Goal: Transaction & Acquisition: Purchase product/service

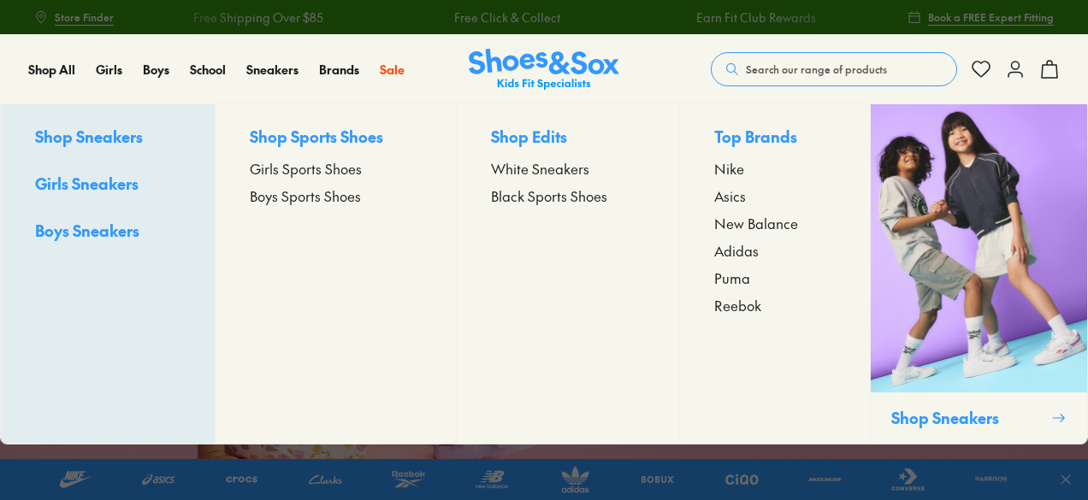
click at [117, 182] on span "Girls Sneakers" at bounding box center [86, 183] width 103 height 21
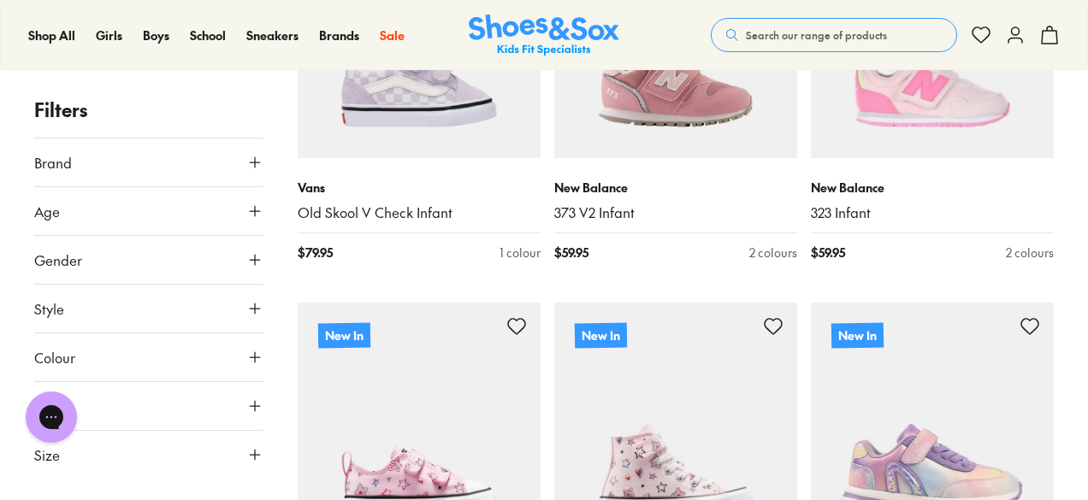
click at [257, 208] on icon at bounding box center [254, 211] width 17 height 17
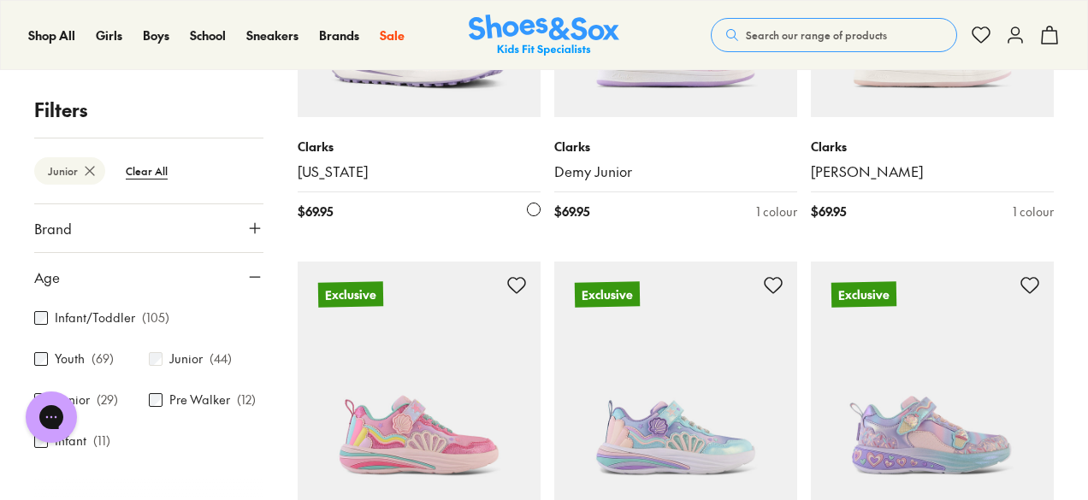
scroll to position [648, 0]
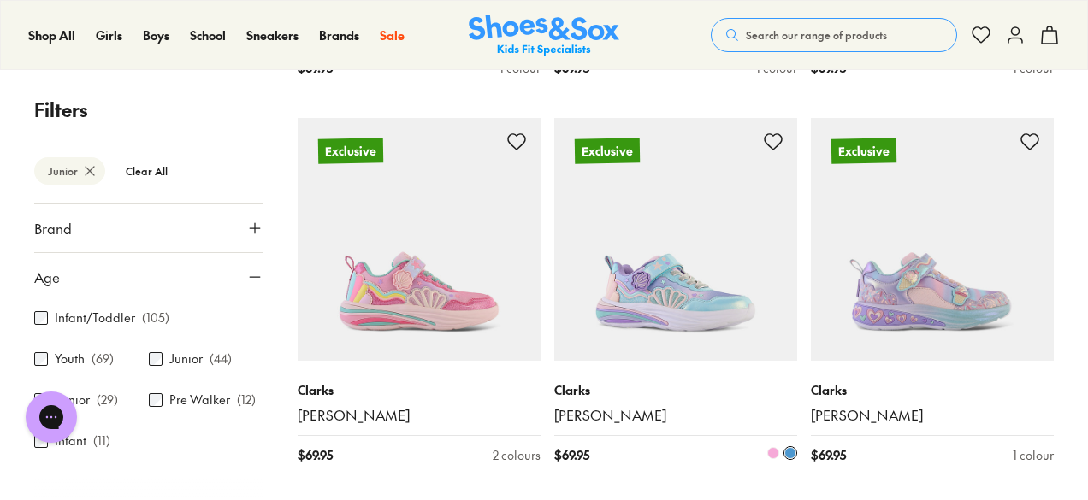
click at [656, 307] on img at bounding box center [675, 239] width 243 height 243
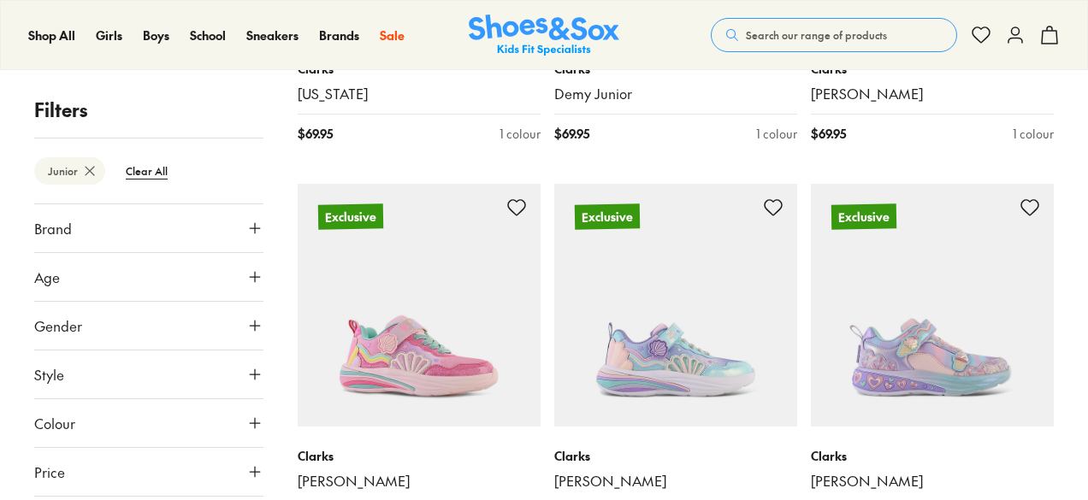
click at [390, 324] on img at bounding box center [419, 305] width 243 height 243
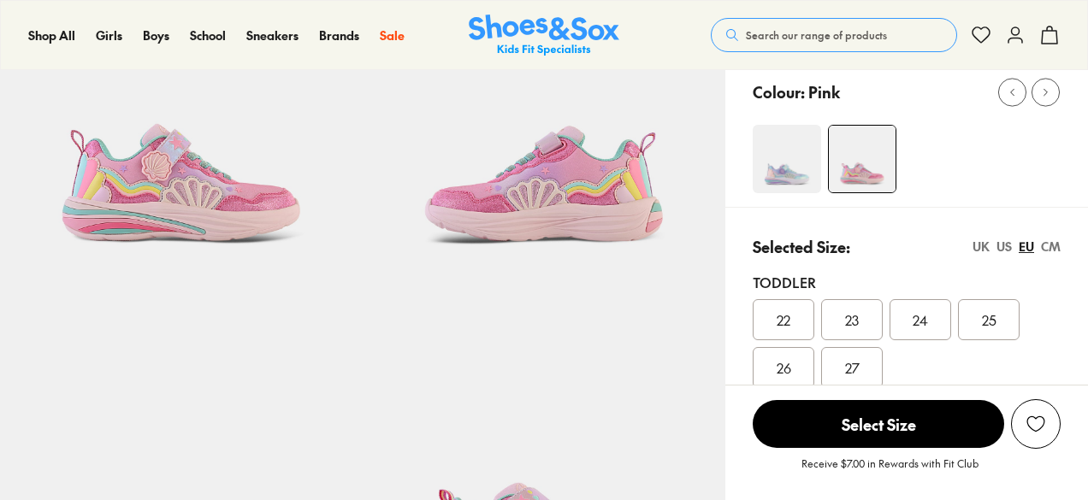
scroll to position [291, 0]
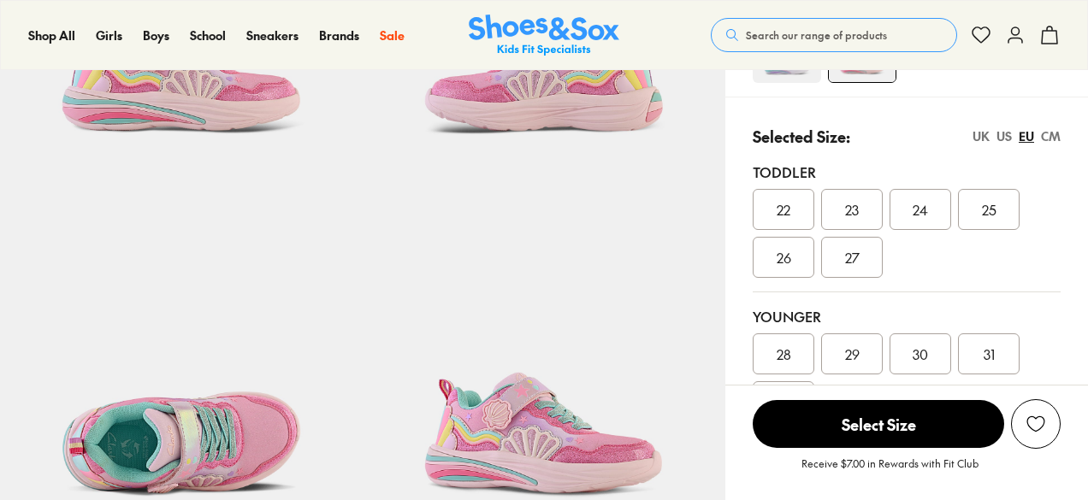
select select "*"
click at [1000, 136] on div "US" at bounding box center [1003, 136] width 15 height 18
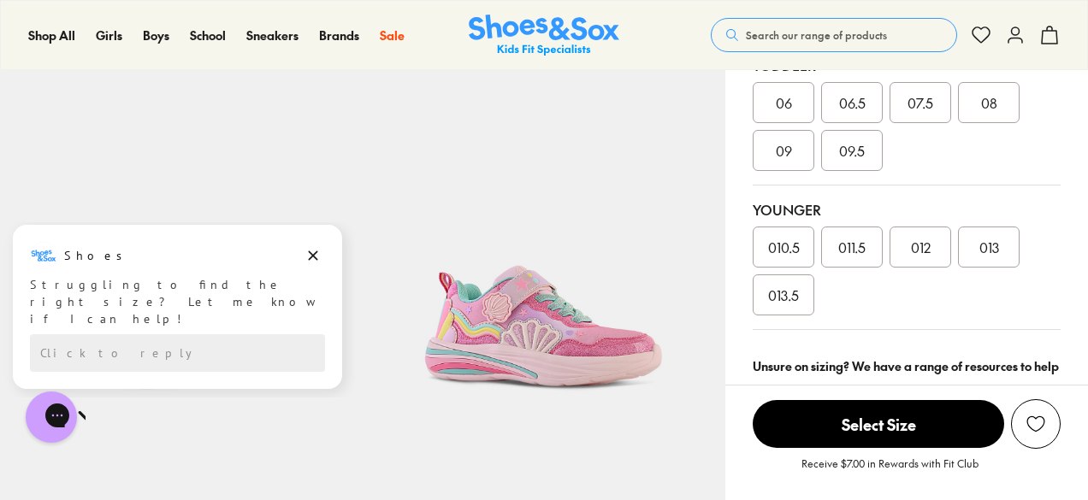
scroll to position [397, 0]
click at [910, 222] on div "Younger 010.5 011.5 012 013 013.5" at bounding box center [906, 258] width 308 height 145
click at [912, 239] on span "012" at bounding box center [921, 248] width 20 height 21
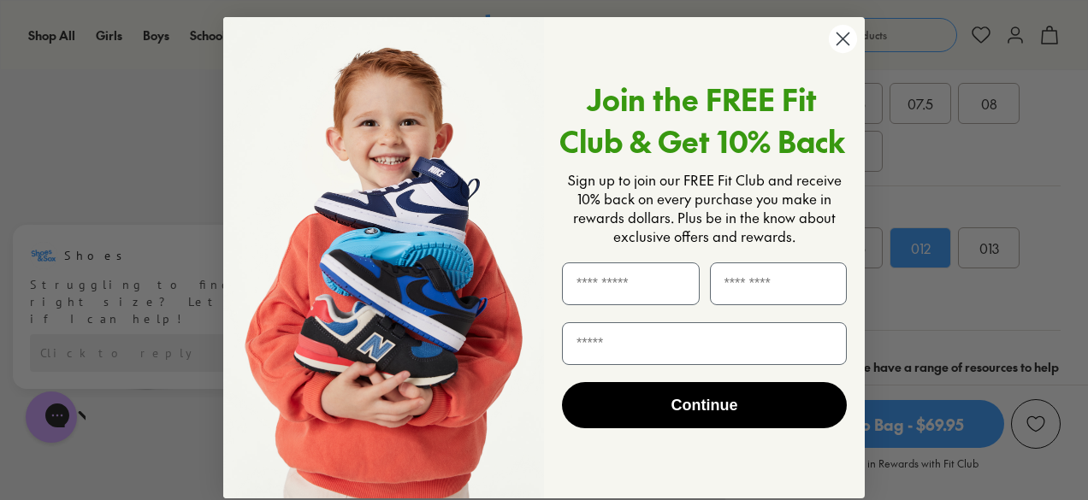
click at [846, 36] on circle "Close dialog" at bounding box center [843, 39] width 28 height 28
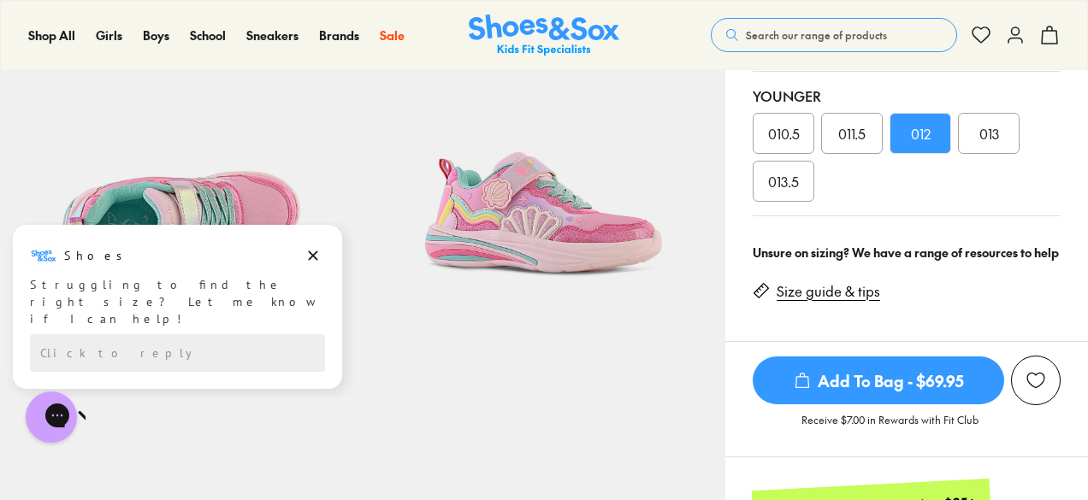
scroll to position [682, 0]
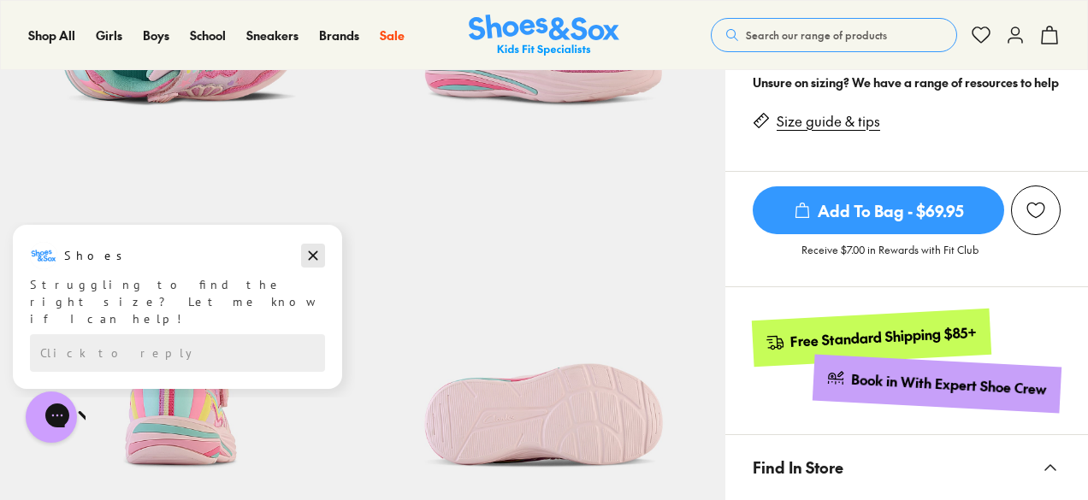
click at [316, 252] on icon "Dismiss campaign" at bounding box center [313, 255] width 9 height 9
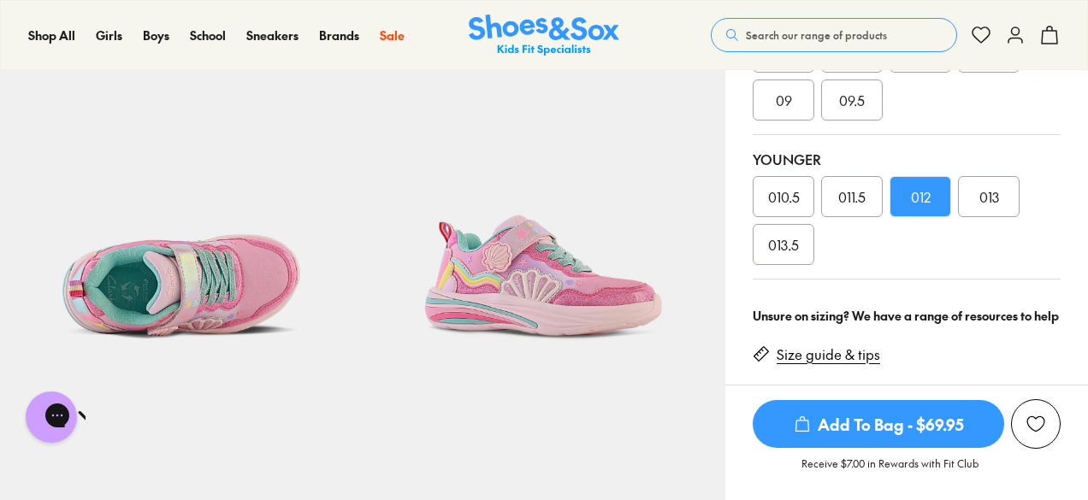
scroll to position [450, 0]
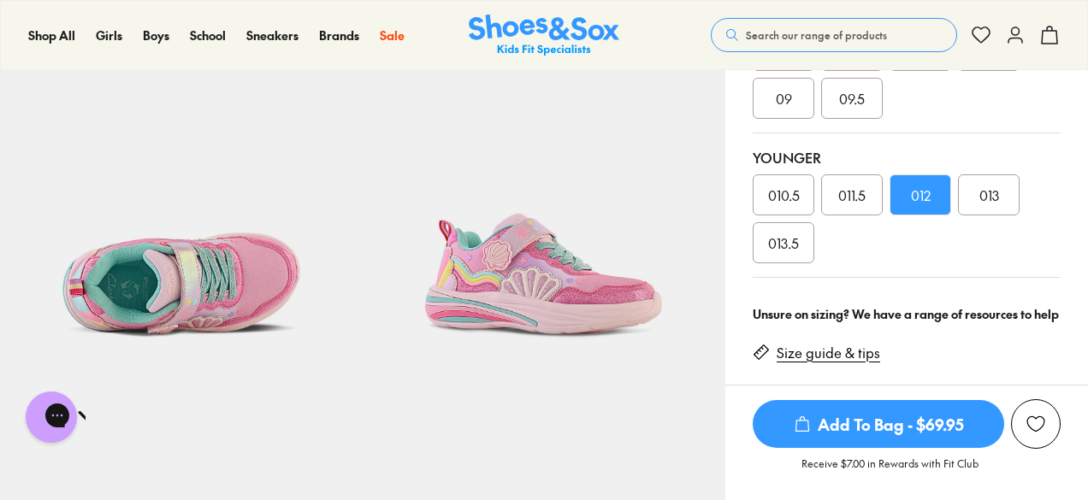
click at [859, 198] on span "011.5" at bounding box center [851, 195] width 27 height 21
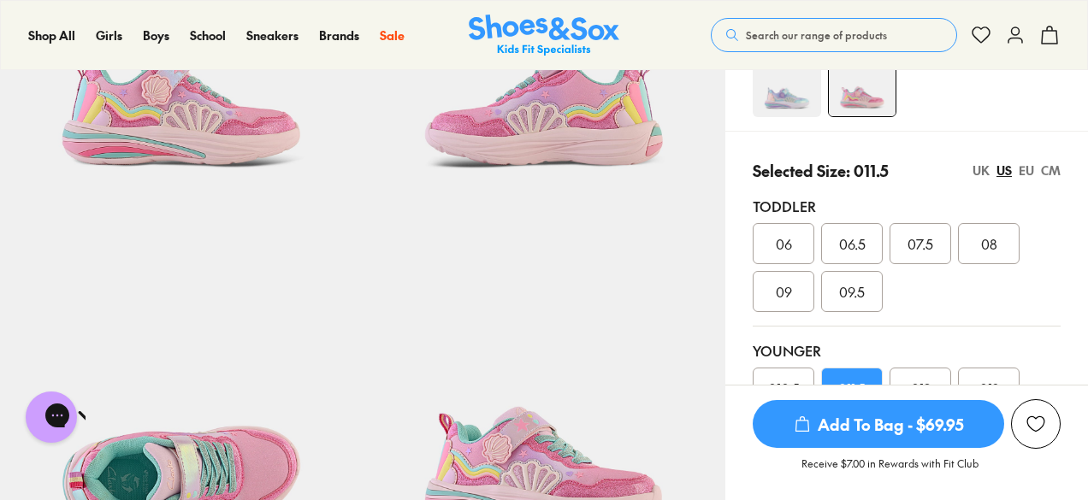
scroll to position [257, 0]
click at [792, 86] on img at bounding box center [786, 82] width 68 height 68
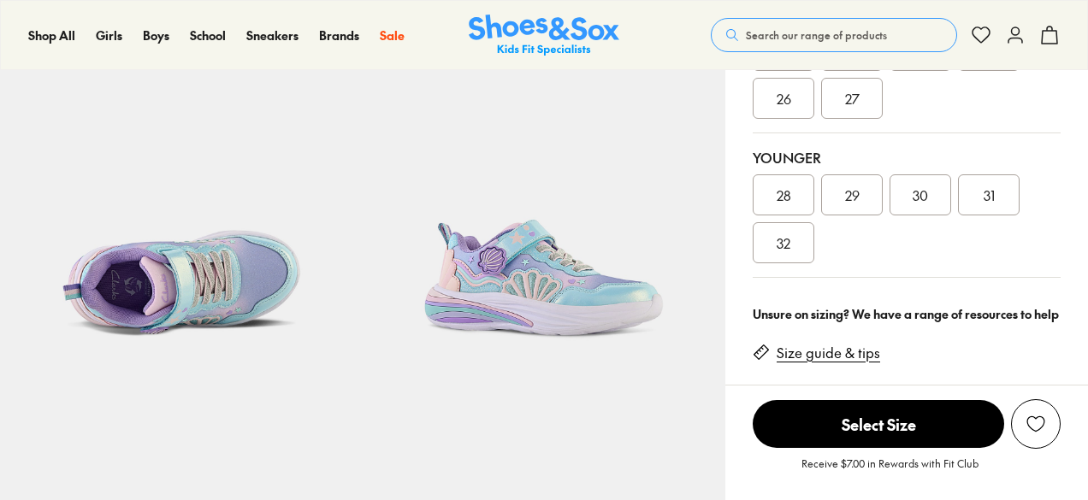
scroll to position [451, 0]
select select "*"
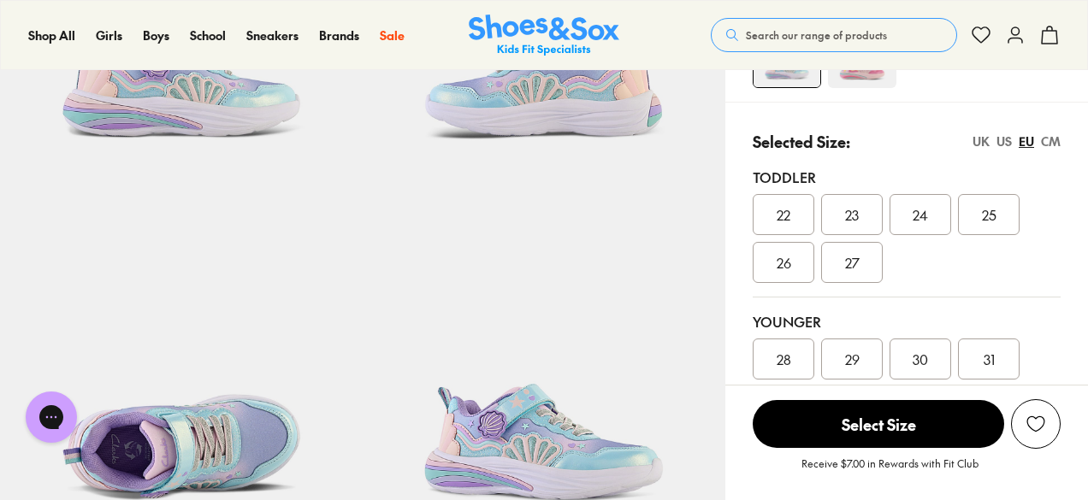
scroll to position [0, 0]
click at [986, 138] on div "UK" at bounding box center [980, 142] width 17 height 18
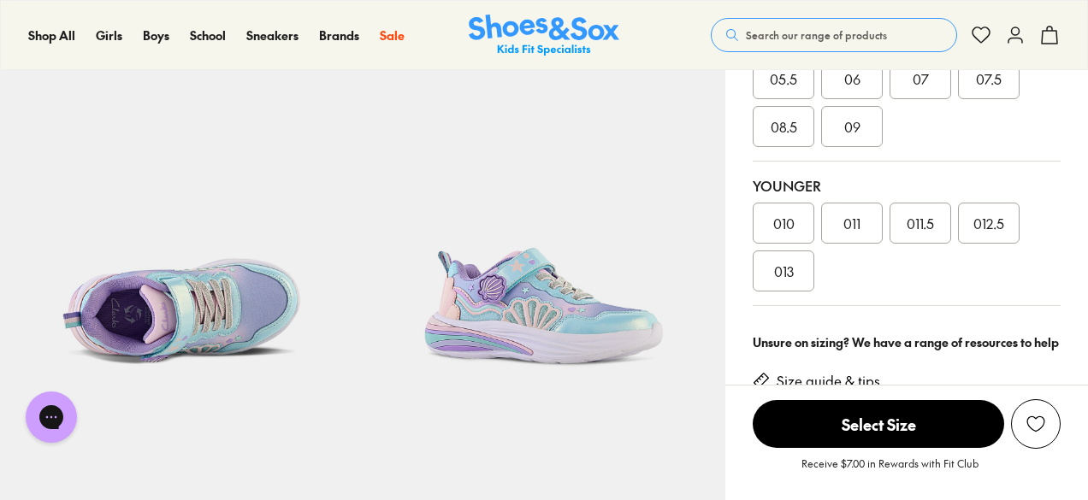
click at [917, 231] on span "011.5" at bounding box center [919, 223] width 27 height 21
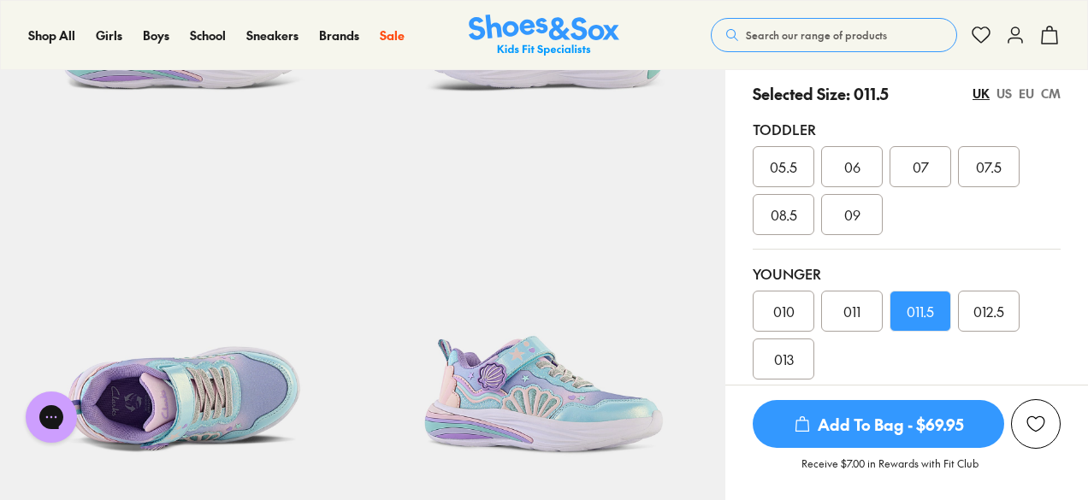
scroll to position [331, 0]
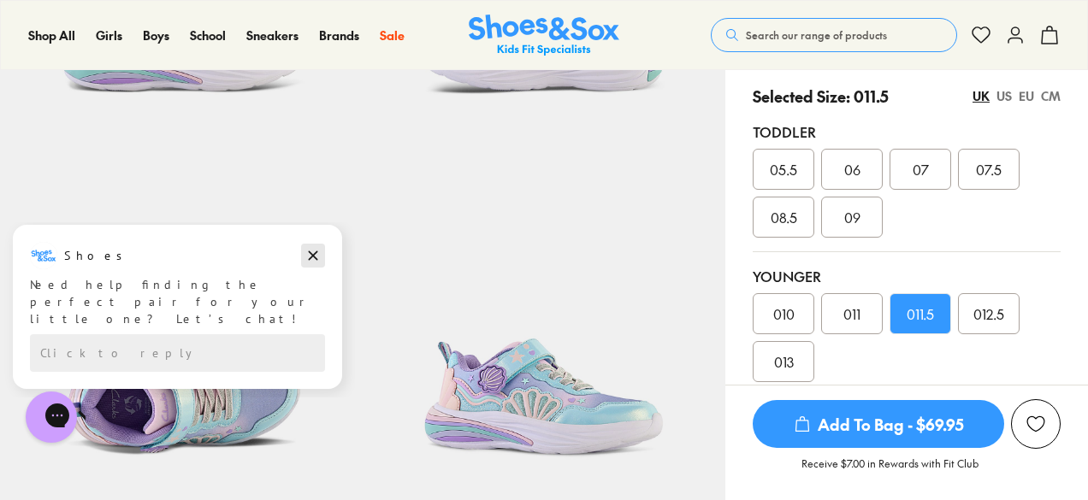
click at [310, 257] on icon "Dismiss campaign" at bounding box center [313, 255] width 9 height 9
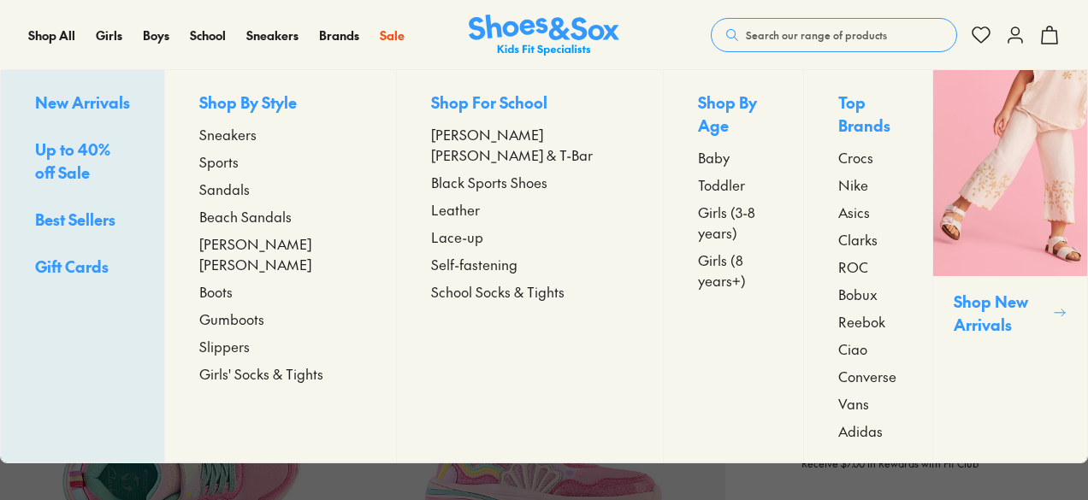
select select "*"
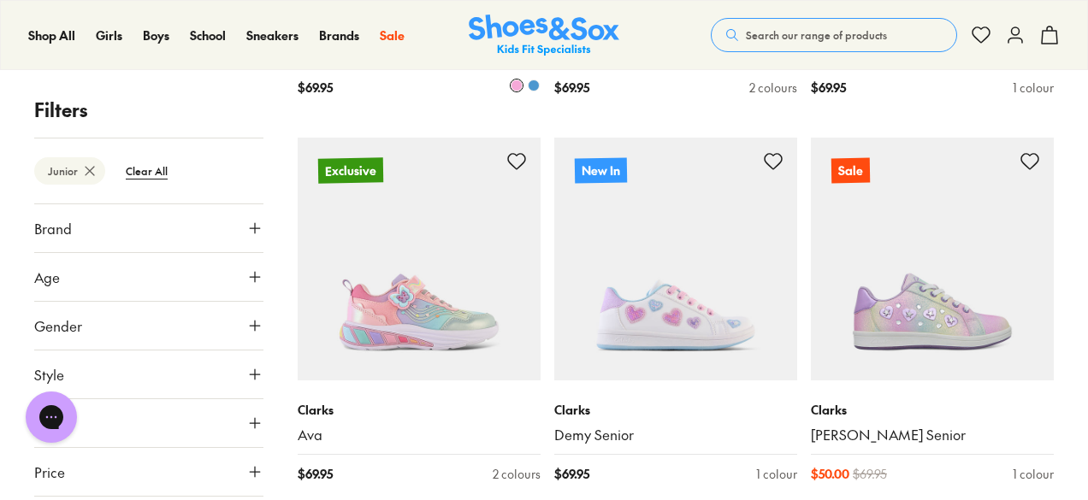
scroll to position [1015, 0]
click at [417, 304] on img at bounding box center [419, 260] width 243 height 243
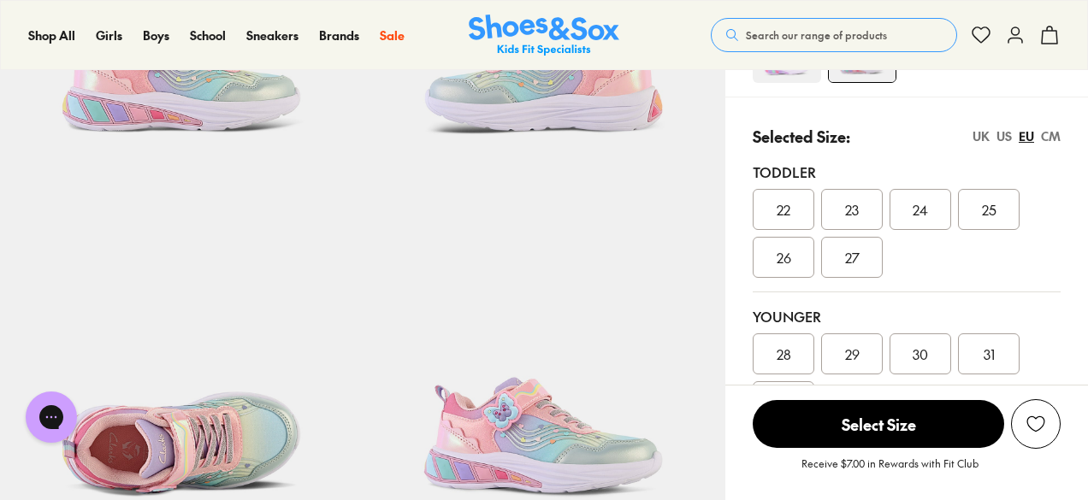
select select "*"
click at [999, 134] on div "US" at bounding box center [1003, 136] width 15 height 18
click at [927, 346] on span "012" at bounding box center [921, 354] width 20 height 21
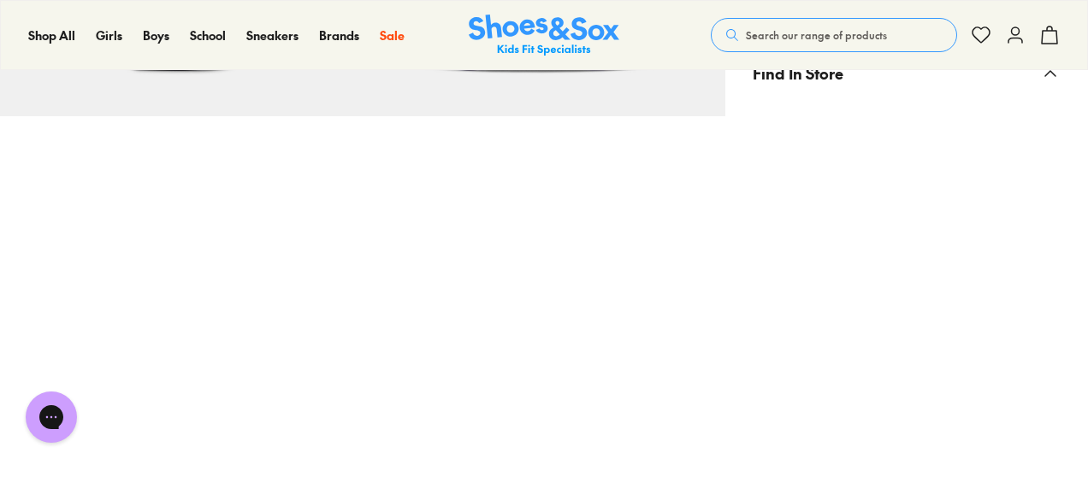
scroll to position [1076, 0]
drag, startPoint x: 1057, startPoint y: 321, endPoint x: 705, endPoint y: 312, distance: 352.4
click at [705, 312] on div "Pinch & Zoom (100%)" at bounding box center [362, 38] width 725 height 2018
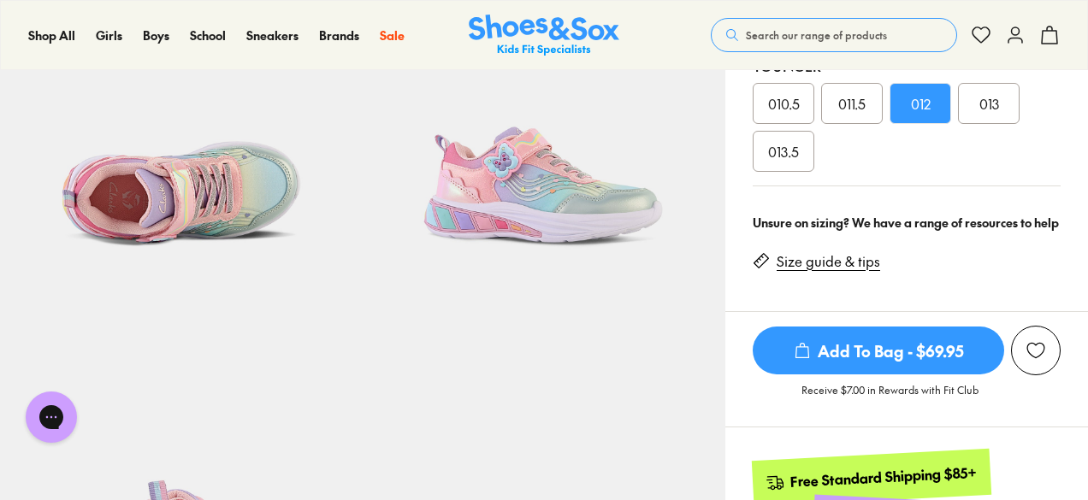
scroll to position [286, 0]
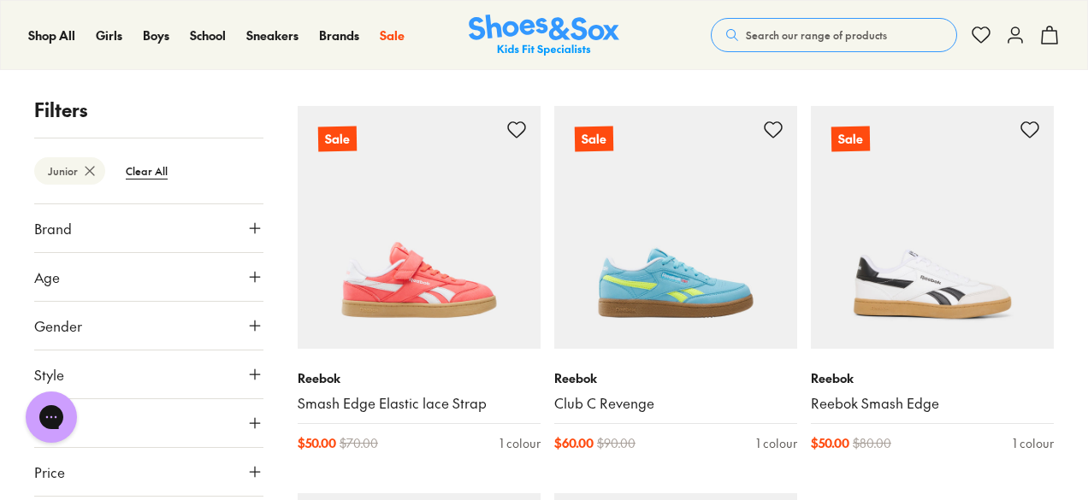
scroll to position [3847, 0]
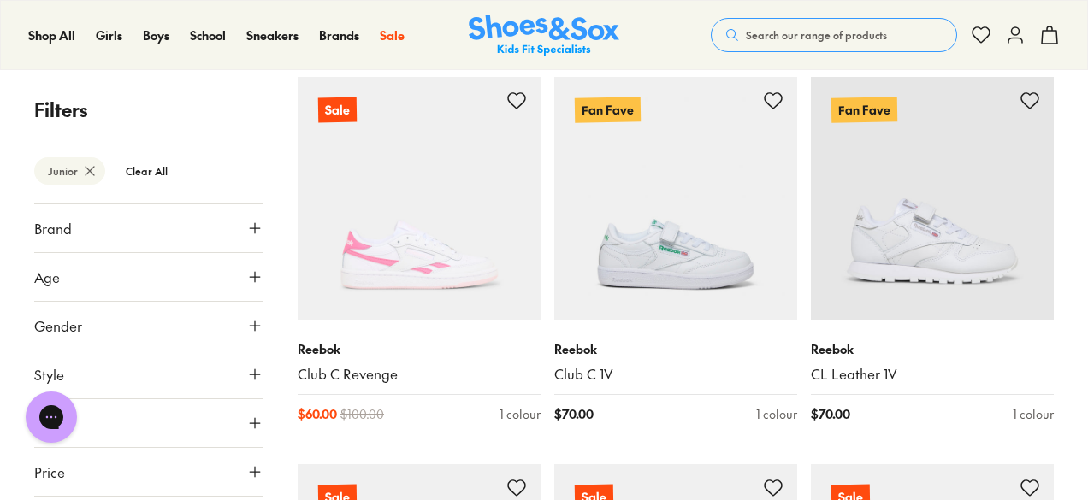
scroll to position [4175, 0]
